Goal: Task Accomplishment & Management: Use online tool/utility

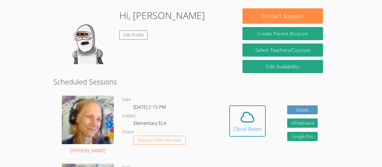
scroll to position [109, 0]
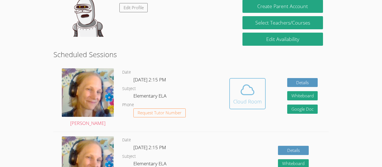
click at [252, 89] on icon at bounding box center [247, 90] width 13 height 10
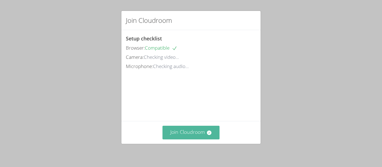
click at [192, 137] on button "Join Cloudroom" at bounding box center [190, 133] width 57 height 14
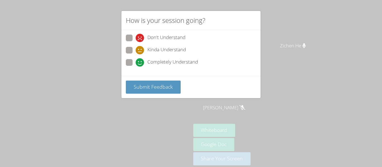
click at [135, 67] on span at bounding box center [135, 67] width 0 height 0
click at [135, 64] on input "Completely Understand" at bounding box center [137, 61] width 5 height 5
radio input "true"
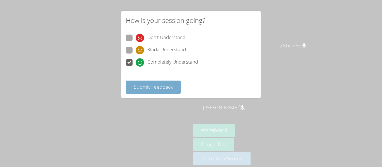
click at [165, 86] on span "Submit Feedback" at bounding box center [152, 87] width 39 height 7
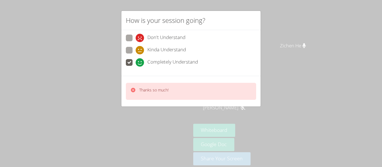
click at [162, 91] on p "Thanks so much!" at bounding box center [153, 90] width 29 height 6
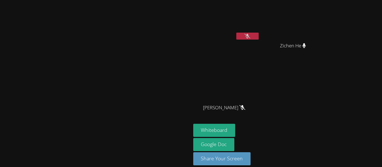
click at [137, 90] on video at bounding box center [95, 75] width 84 height 105
